Goal: Communication & Community: Answer question/provide support

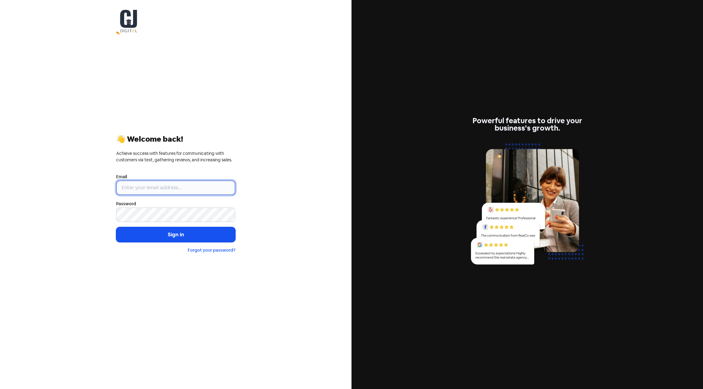
type input "[EMAIL_ADDRESS][DOMAIN_NAME]"
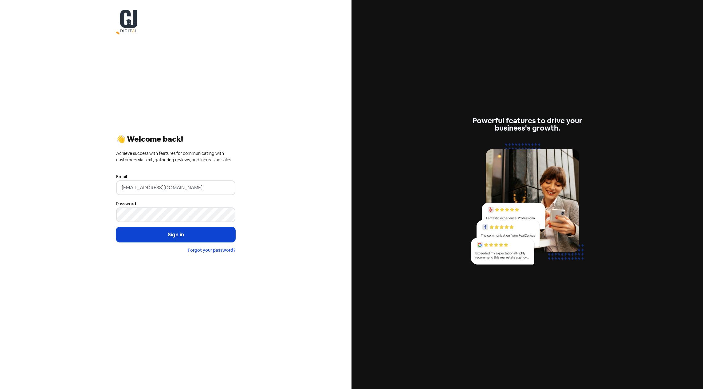
click at [178, 234] on button "Sign in" at bounding box center [175, 234] width 119 height 15
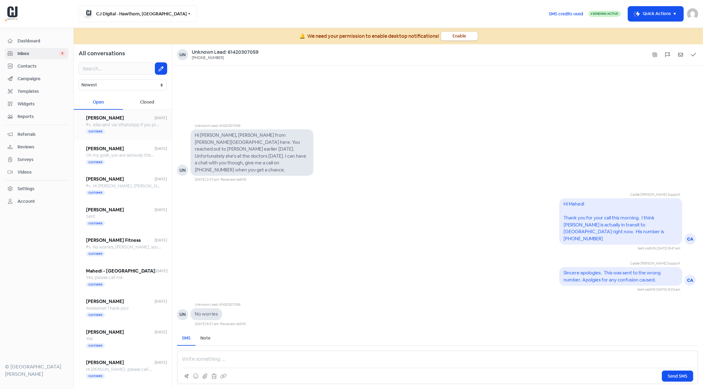
click at [129, 126] on span "Also sent via WhatsApp if you prefer that method! 0405 793 451" at bounding box center [155, 125] width 125 height 6
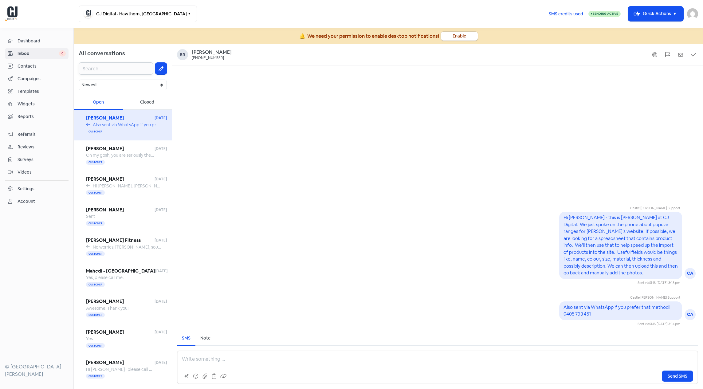
click at [88, 68] on input "text" at bounding box center [116, 68] width 75 height 12
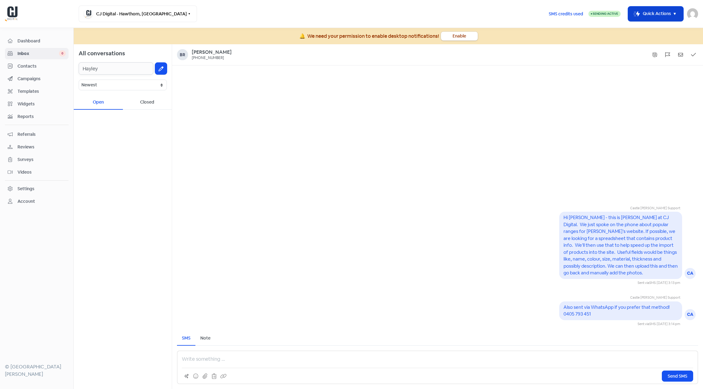
type input "Hayley"
click at [665, 18] on button "Icon For Thunder-move Quick Actions" at bounding box center [655, 13] width 55 height 15
click at [646, 29] on button "Add new contact" at bounding box center [647, 29] width 72 height 12
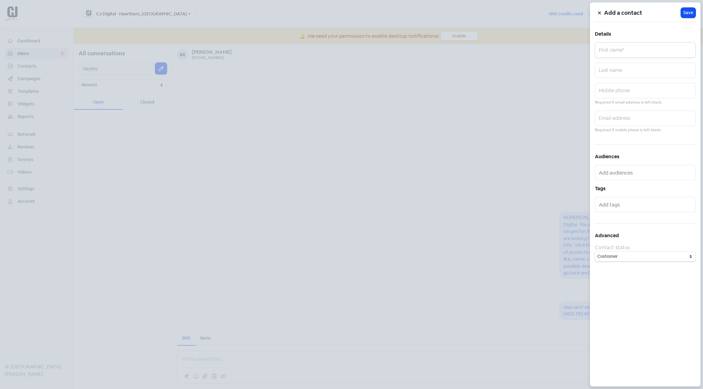
click at [627, 42] on input "text" at bounding box center [645, 49] width 101 height 15
paste input "Hayley"
type input "Hayley"
click at [621, 95] on input "text" at bounding box center [645, 90] width 101 height 15
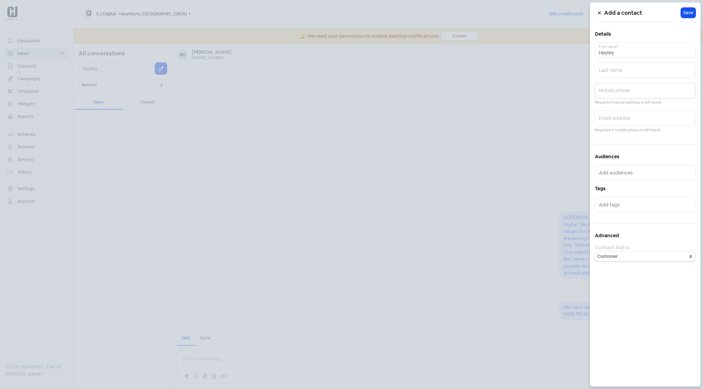
paste input "0432358245"
type input "0432358245"
click at [689, 16] on button "Icon For Loading Save" at bounding box center [688, 13] width 15 height 10
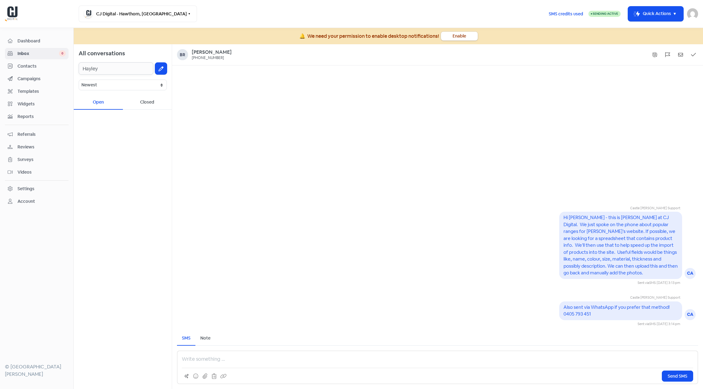
click at [114, 70] on input "Hayley" at bounding box center [116, 68] width 75 height 12
click at [654, 14] on button "Icon For Thunder-move Quick Actions" at bounding box center [655, 13] width 55 height 15
drag, startPoint x: 469, startPoint y: 80, endPoint x: 360, endPoint y: 81, distance: 108.8
click at [469, 79] on div "Castle Jackson Support CA Hi Bruno - this is Matt at CJ Digital. We just spoke …" at bounding box center [437, 195] width 531 height 261
click at [28, 59] on div "Dashboard Inbox 0 Contacts Campaigns Templates Widgets Reports Referrals Review…" at bounding box center [37, 121] width 64 height 172
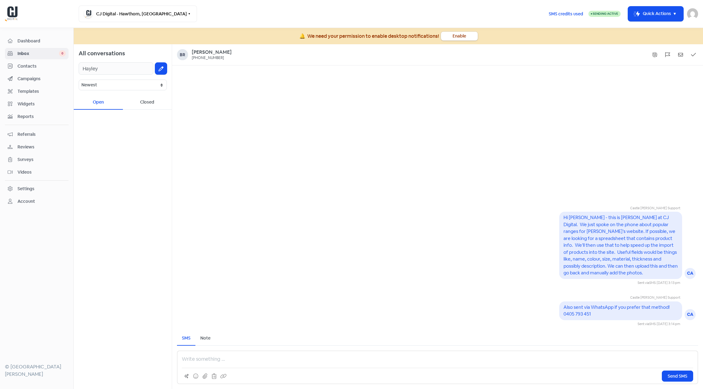
click at [22, 68] on span "Contacts" at bounding box center [42, 66] width 48 height 6
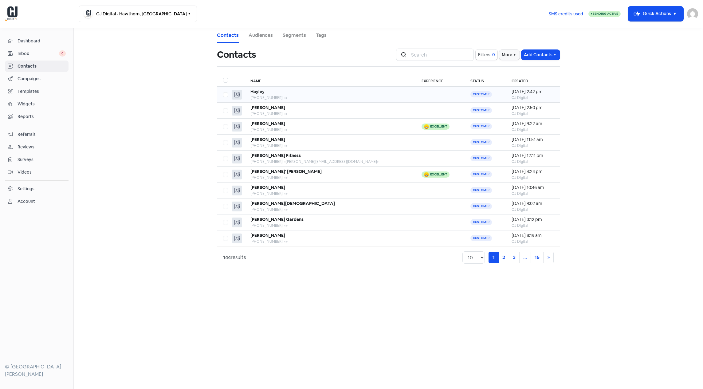
click at [263, 93] on b "Hayley" at bounding box center [257, 92] width 14 height 6
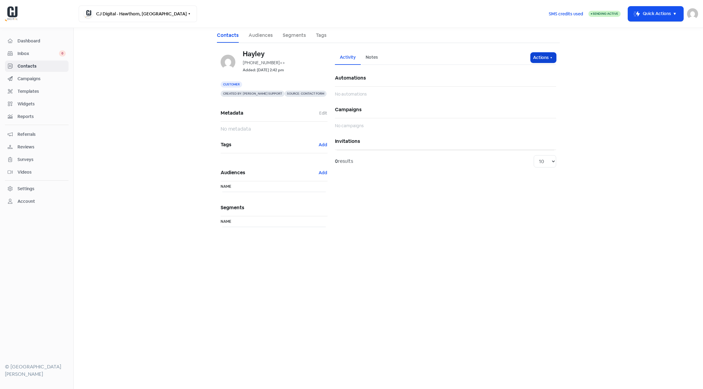
click at [555, 58] on button "Actions" at bounding box center [544, 58] width 26 height 10
click at [527, 79] on button "Edit details" at bounding box center [531, 83] width 49 height 12
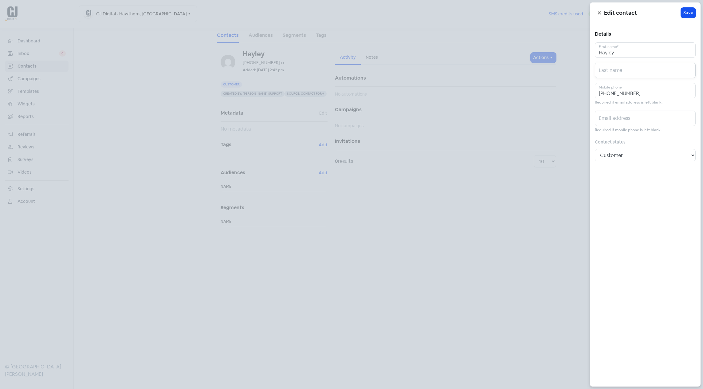
click at [621, 70] on input "text" at bounding box center [645, 70] width 101 height 15
click at [621, 73] on input "- Surrey Hills" at bounding box center [645, 70] width 101 height 15
type input "- Surrey Accident Repair"
click at [684, 12] on span "Save" at bounding box center [688, 13] width 10 height 6
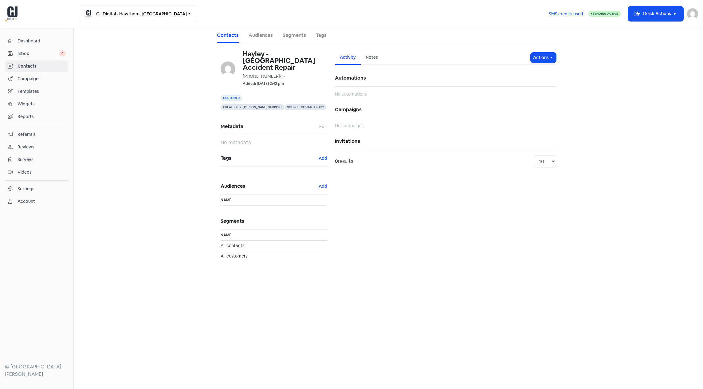
click at [39, 55] on span "Inbox" at bounding box center [38, 53] width 41 height 6
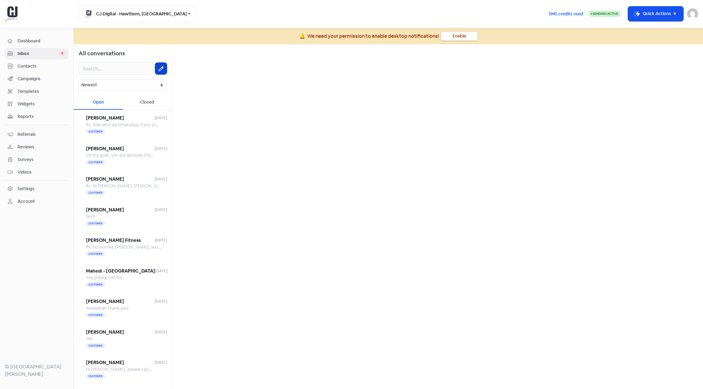
click at [163, 66] on button at bounding box center [161, 69] width 12 height 12
click at [210, 56] on input "text" at bounding box center [437, 55] width 521 height 12
type input "hay"
click at [214, 76] on div "Hayley - Surrey Accident Repair" at bounding box center [437, 75] width 511 height 7
drag, startPoint x: 188, startPoint y: 360, endPoint x: 242, endPoint y: 357, distance: 54.5
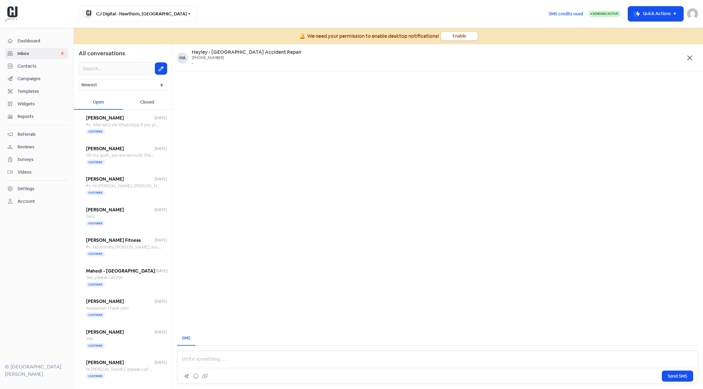
click at [187, 360] on p at bounding box center [437, 358] width 511 height 7
click at [247, 359] on p "Apologies for calling at an inoportune time earlier today." at bounding box center [437, 358] width 511 height 7
click at [247, 360] on p "Apologies for calling at an inoportune time earlier today." at bounding box center [437, 358] width 511 height 7
click at [246, 360] on p "Apologies for calling at an inoportune time earlier today." at bounding box center [437, 358] width 511 height 7
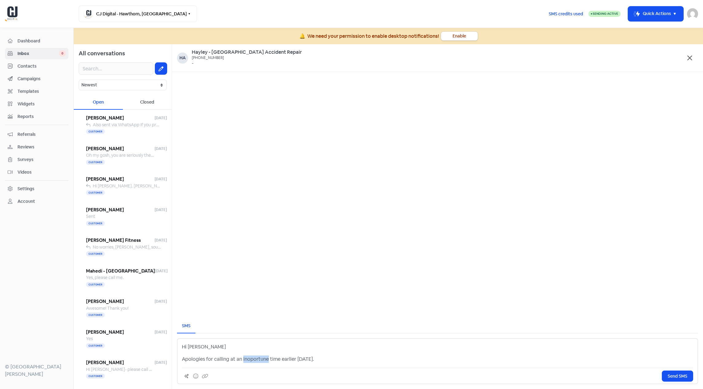
copy p "inoportune"
click at [253, 361] on p "Apologies for calling at an inoportune time earlier today." at bounding box center [437, 358] width 511 height 7
click at [253, 360] on p "Apologies for calling at an inoportune time earlier today." at bounding box center [437, 358] width 511 height 7
click at [334, 358] on p "Apologies for calling at an inopportune time earlier today." at bounding box center [437, 358] width 511 height 7
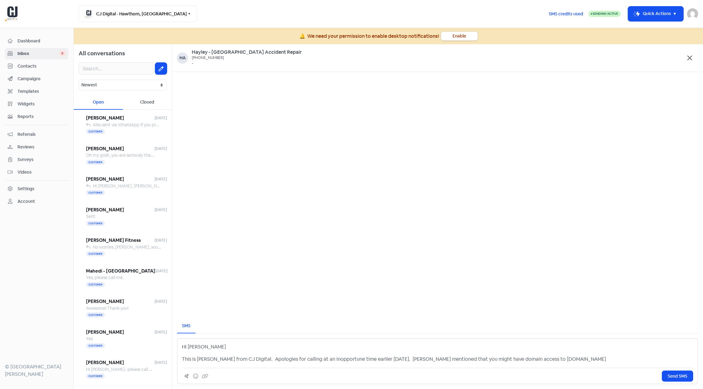
click at [502, 359] on p "This is Matt from CJ Digital. Apologies for calling at an inopportune time earl…" at bounding box center [437, 358] width 511 height 7
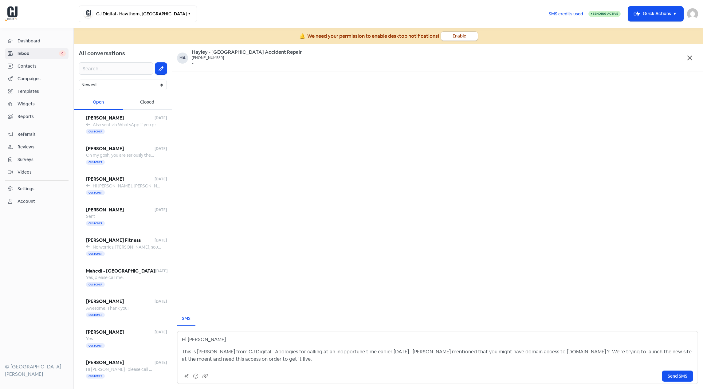
drag, startPoint x: 658, startPoint y: 352, endPoint x: 700, endPoint y: 355, distance: 41.6
click at [658, 352] on p "This is Matt from CJ Digital. Apologies for calling at an inopportune time earl…" at bounding box center [437, 355] width 511 height 15
click at [388, 352] on p "This is Matt from CJ Digital. Apologies for calling at an inopportune time earl…" at bounding box center [437, 355] width 511 height 15
click at [671, 375] on span "Send SMS" at bounding box center [678, 376] width 20 height 6
